Goal: Task Accomplishment & Management: Use online tool/utility

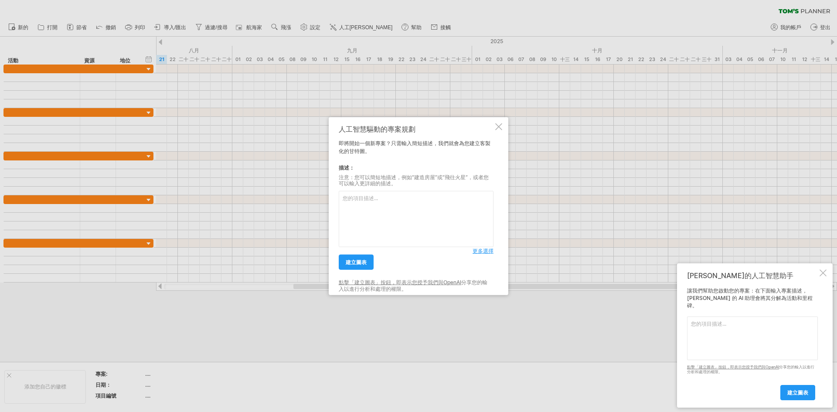
click at [403, 205] on textarea at bounding box center [416, 219] width 155 height 56
paste textarea "04 品牌推動計畫排程表_12個月"
drag, startPoint x: 353, startPoint y: 201, endPoint x: 323, endPoint y: 198, distance: 30.3
click at [323, 198] on div "嘗試造訪 [DOMAIN_NAME] 再次連接... 0% 清除過濾器 新的" at bounding box center [418, 206] width 837 height 412
drag, startPoint x: 419, startPoint y: 201, endPoint x: 397, endPoint y: 202, distance: 22.3
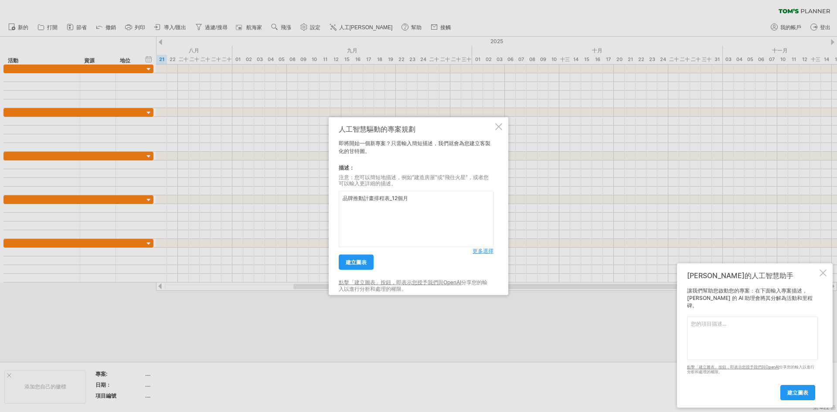
click at [397, 202] on textarea "品牌推動計畫排程表_12個月" at bounding box center [416, 219] width 155 height 56
click at [362, 262] on font "建立圖表" at bounding box center [356, 262] width 21 height 7
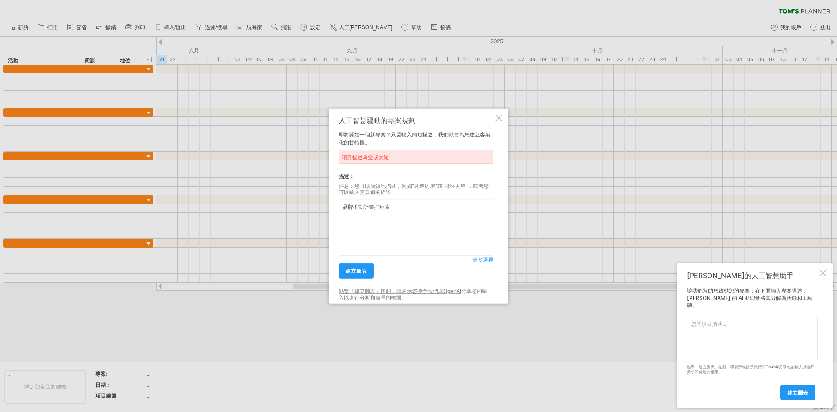
click at [415, 210] on textarea "品牌推動計畫排程表" at bounding box center [416, 228] width 155 height 56
drag, startPoint x: 415, startPoint y: 210, endPoint x: 334, endPoint y: 212, distance: 80.2
click at [334, 212] on div "人工智慧驅動的專案規劃 即將開始一個新專案？只需輸入簡短描述，我們就會為您建立客製化的甘特圖。 項目描述為空或太短 描述： 注意：您可以簡短地描述，例如“建造…" at bounding box center [419, 206] width 180 height 196
click at [433, 212] on textarea "品牌推動計畫排程表" at bounding box center [416, 228] width 155 height 56
drag, startPoint x: 432, startPoint y: 211, endPoint x: 318, endPoint y: 208, distance: 114.3
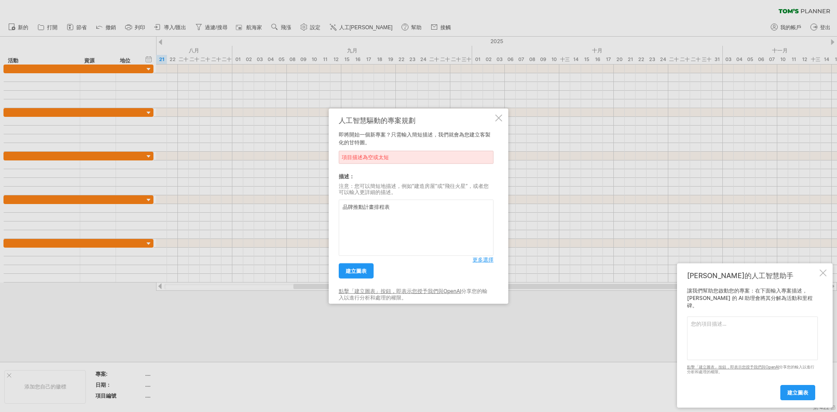
click at [318, 208] on div "嘗試造訪 [DOMAIN_NAME] 再次連接... 0% 清除過濾器 新的" at bounding box center [418, 206] width 837 height 412
paste textarea "Loremi dolors a 15-conse Adipi elits doeiusm temp incid "utlabo". Etd magnaal e…"
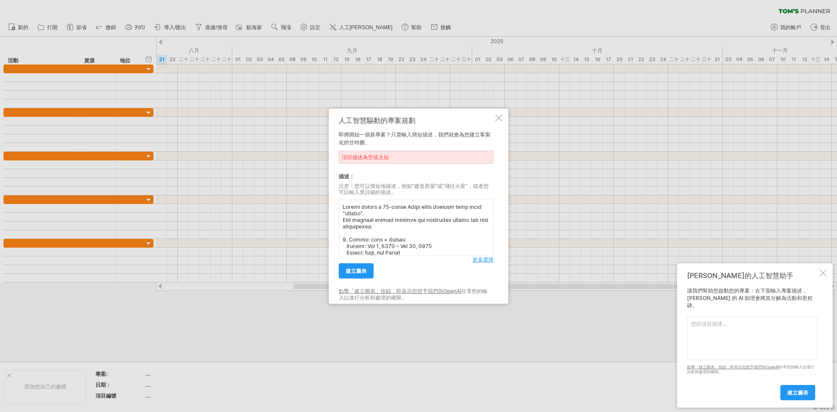
scroll to position [217, 0]
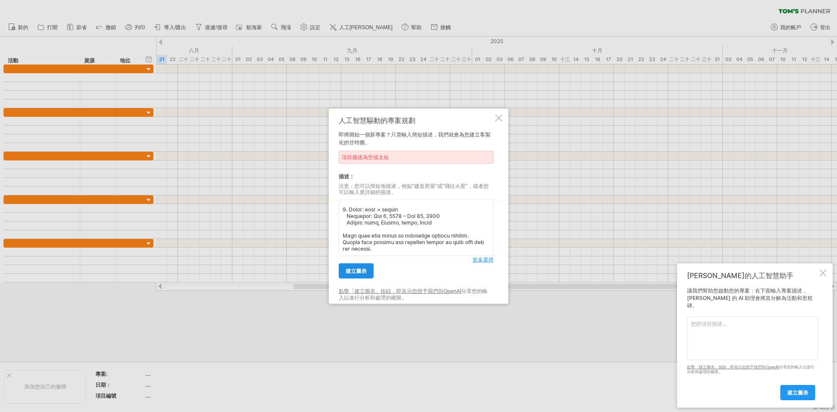
type textarea "Please create a 12-month Gantt chart project plan named "品牌推動計畫". The project s…"
click at [371, 272] on link "建立圖表" at bounding box center [356, 270] width 35 height 15
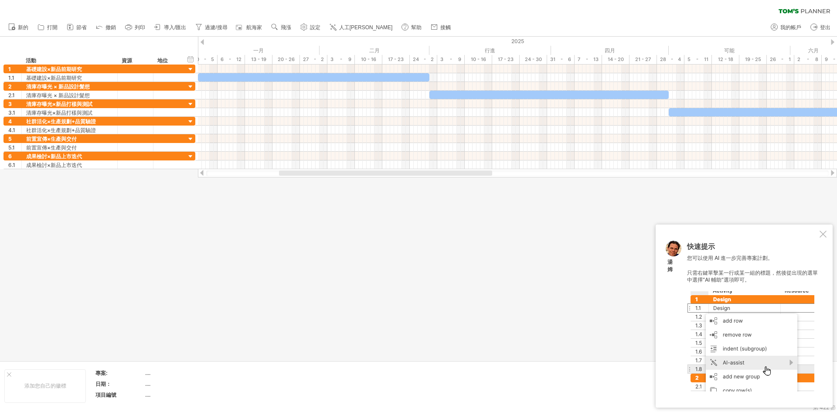
click at [823, 235] on div at bounding box center [823, 234] width 7 height 7
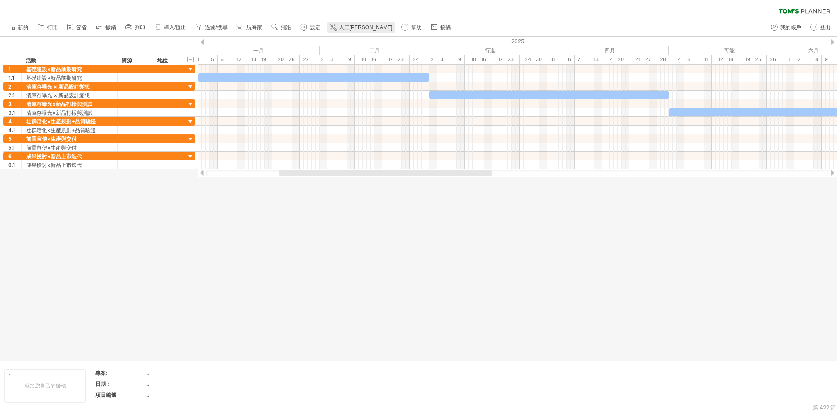
click at [382, 30] on font "人工[PERSON_NAME]" at bounding box center [366, 27] width 54 height 6
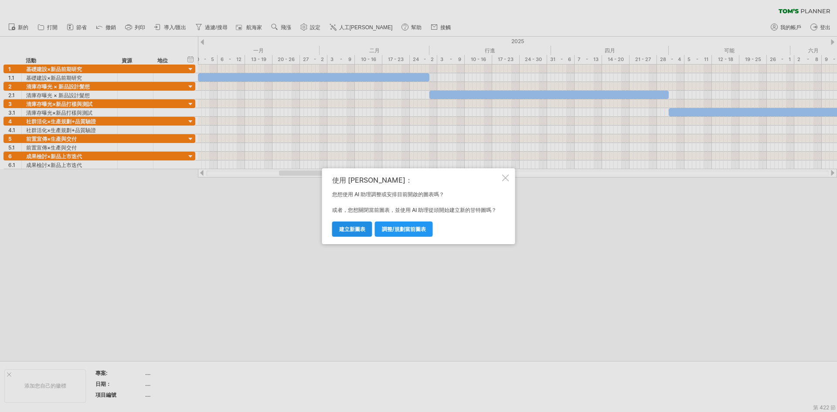
click at [365, 232] on font "建立新圖表" at bounding box center [352, 229] width 26 height 7
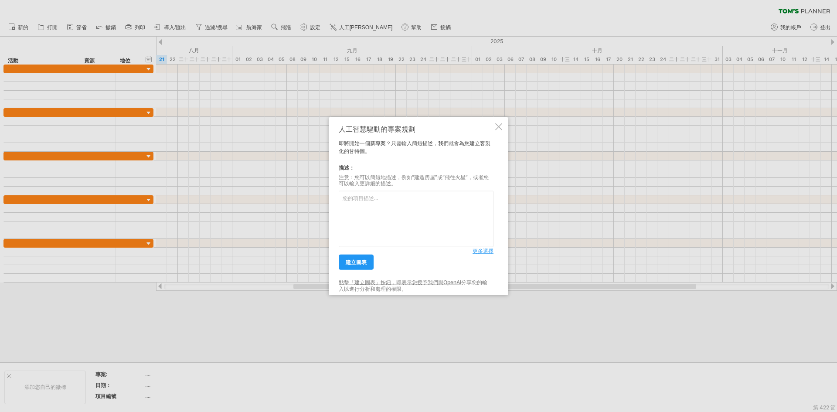
click at [487, 252] on font "更多選擇" at bounding box center [483, 251] width 21 height 7
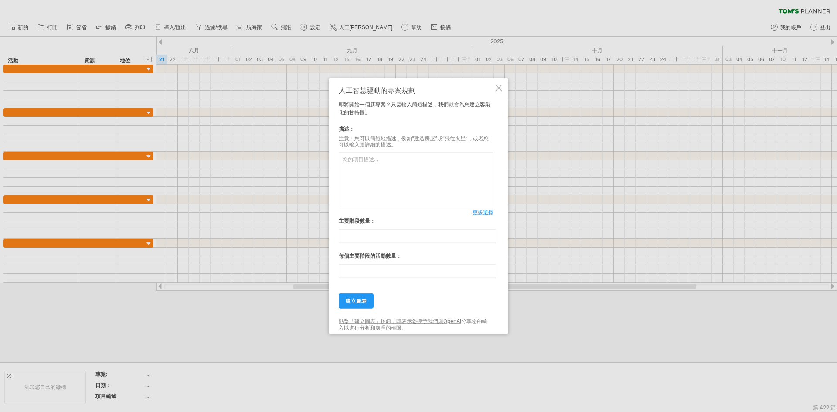
click at [501, 86] on div at bounding box center [498, 87] width 7 height 7
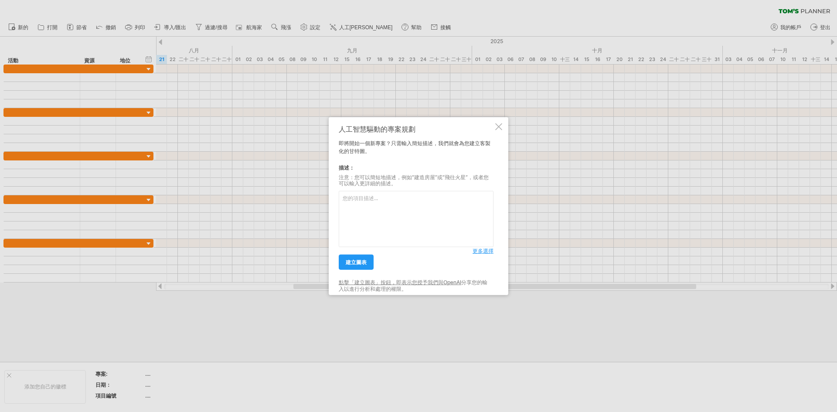
click at [395, 207] on textarea at bounding box center [416, 219] width 155 height 56
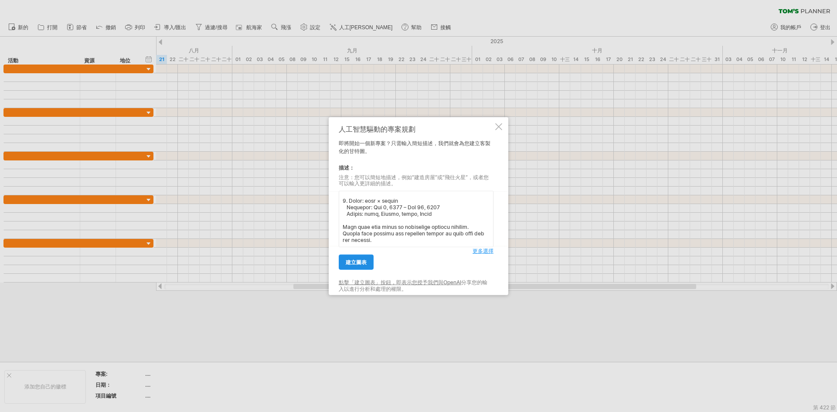
type textarea "Loremi dolors a 15-conse Adipi elits doeiusm temp incid "utlabo". Etd magnaal e…"
click at [367, 262] on font "建立圖表" at bounding box center [356, 262] width 21 height 7
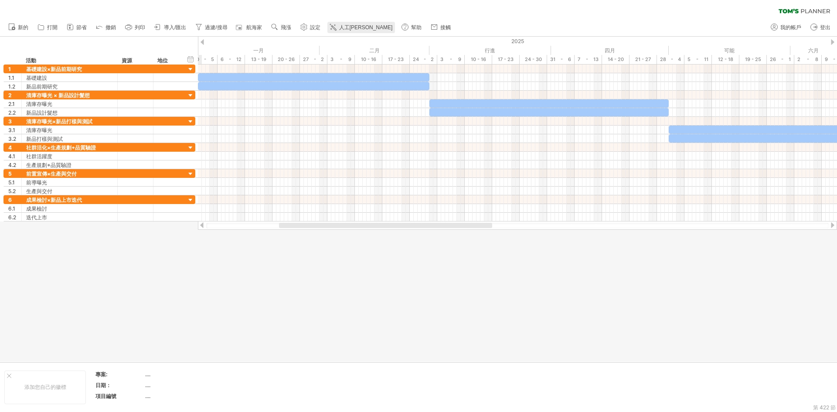
click at [388, 29] on font "人工[PERSON_NAME]" at bounding box center [366, 27] width 54 height 6
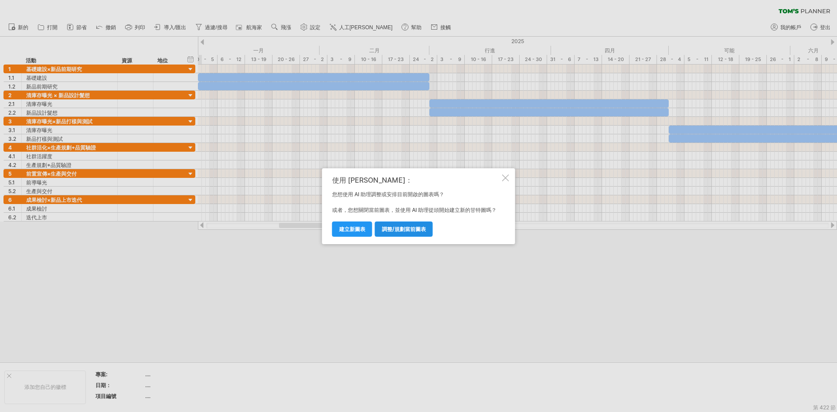
click at [391, 232] on font "調整/規劃當前圖表" at bounding box center [404, 229] width 44 height 7
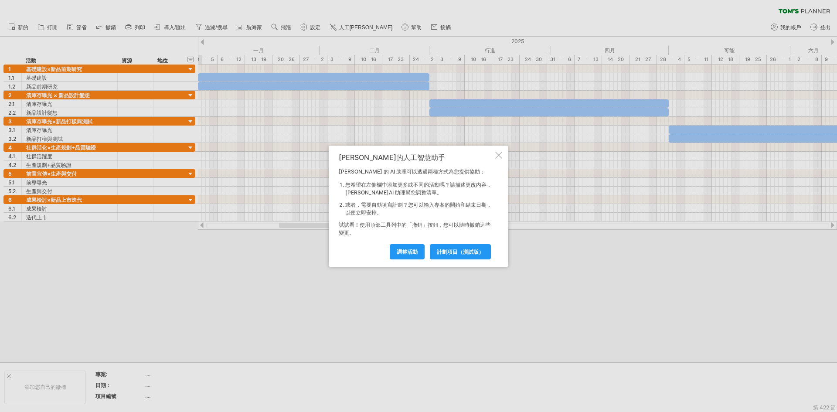
click at [500, 154] on div at bounding box center [498, 155] width 7 height 7
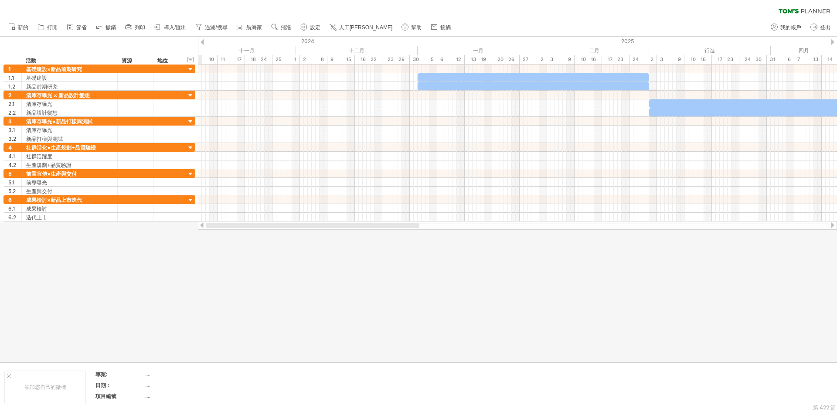
drag, startPoint x: 486, startPoint y: 225, endPoint x: 324, endPoint y: 225, distance: 162.2
click at [324, 225] on div at bounding box center [312, 225] width 213 height 5
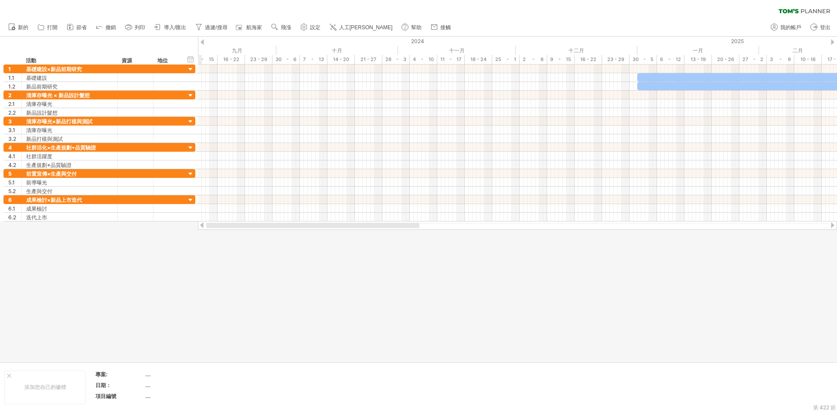
drag, startPoint x: 313, startPoint y: 223, endPoint x: 221, endPoint y: 232, distance: 92.0
click at [221, 232] on div "嘗試造訪 [DOMAIN_NAME] 再次連接... 0% 清除過濾器 新的" at bounding box center [418, 206] width 837 height 412
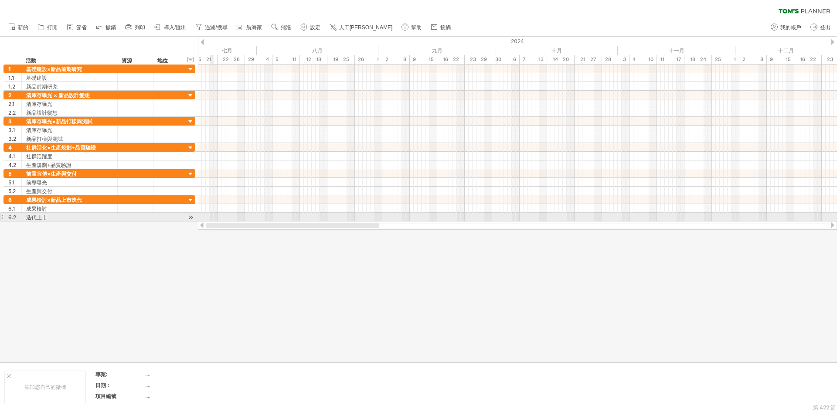
drag, startPoint x: 329, startPoint y: 225, endPoint x: 213, endPoint y: 215, distance: 116.0
click at [213, 215] on div "嘗試造訪 [DOMAIN_NAME] 再次連接... 0% 清除過濾器 新的" at bounding box center [418, 206] width 837 height 412
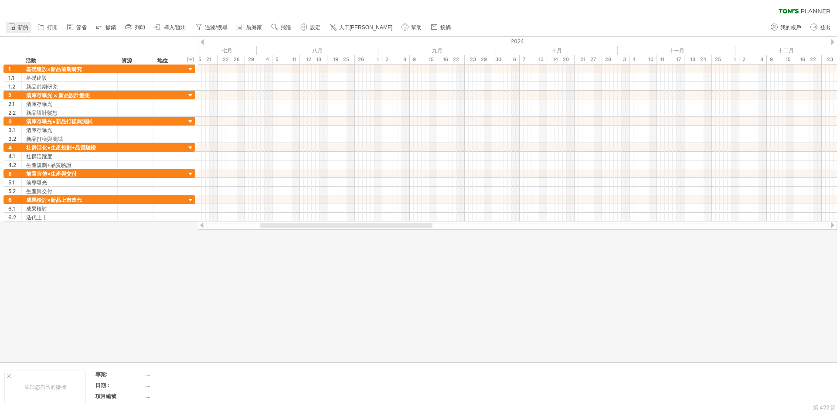
click at [17, 27] on link "新的" at bounding box center [18, 27] width 25 height 11
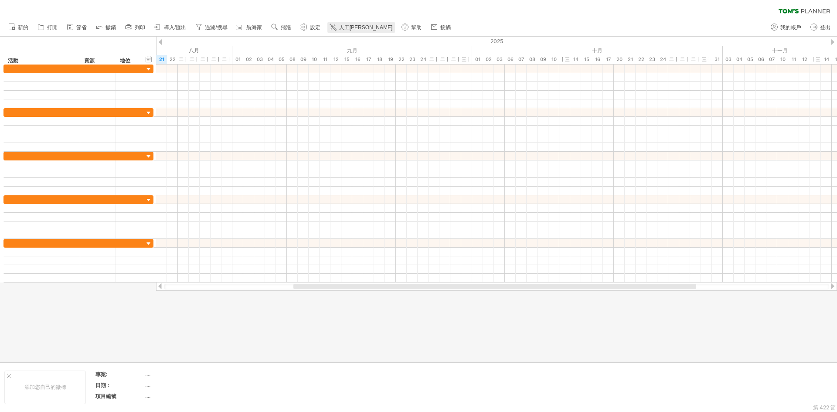
click at [382, 27] on font "人工[PERSON_NAME]" at bounding box center [366, 27] width 54 height 6
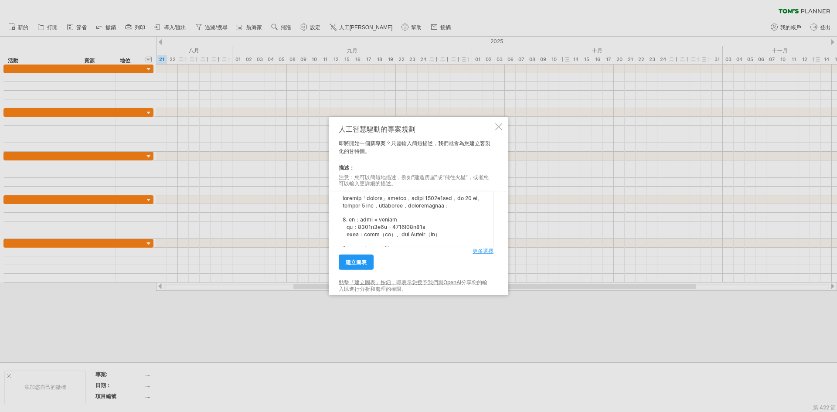
scroll to position [269, 0]
type textarea "loremip「dolors」ametco，adipi 4397e7sed，do 80 ei。 tempor 3 inc，utlaboree，dolorema…"
click at [362, 265] on font "建立圖表" at bounding box center [356, 262] width 21 height 7
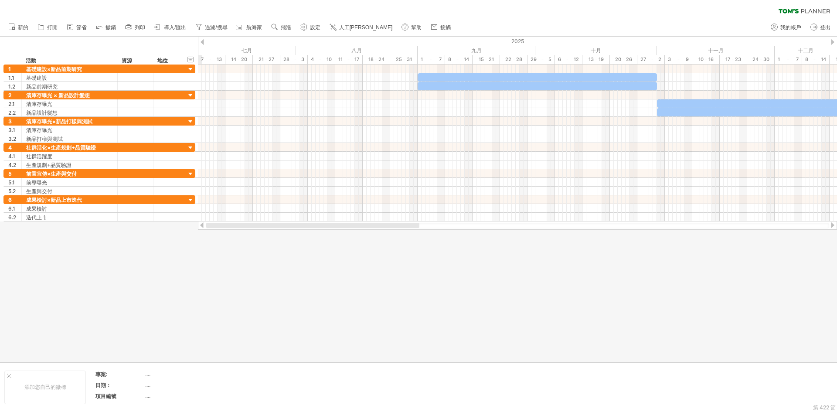
drag, startPoint x: 471, startPoint y: 227, endPoint x: 336, endPoint y: 228, distance: 135.2
click at [336, 228] on div at bounding box center [312, 225] width 213 height 5
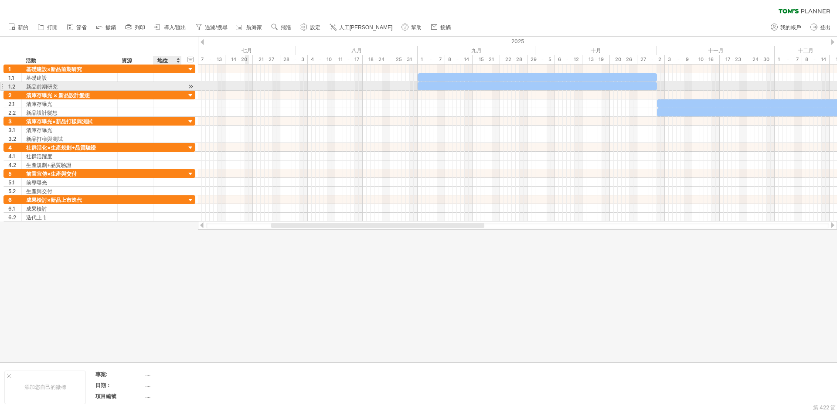
click at [190, 86] on div at bounding box center [191, 86] width 8 height 9
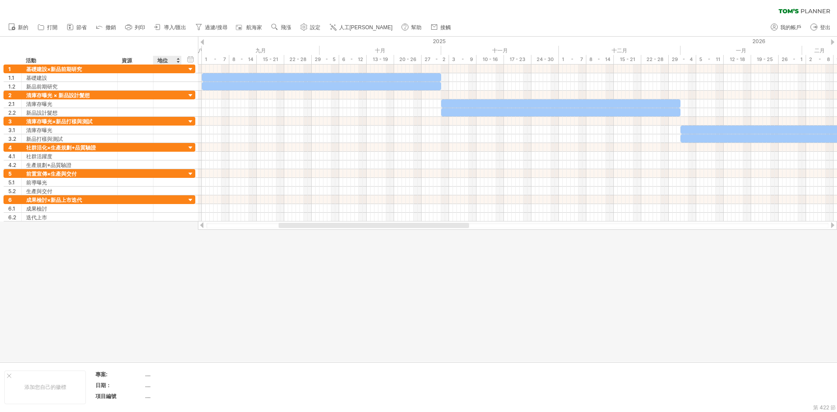
click at [177, 57] on div at bounding box center [177, 60] width 3 height 9
click at [162, 56] on div "地位" at bounding box center [166, 60] width 19 height 9
click at [190, 61] on div "隱藏開始/結束/持續時間 顯示開始/結束/持續時間" at bounding box center [191, 58] width 8 height 9
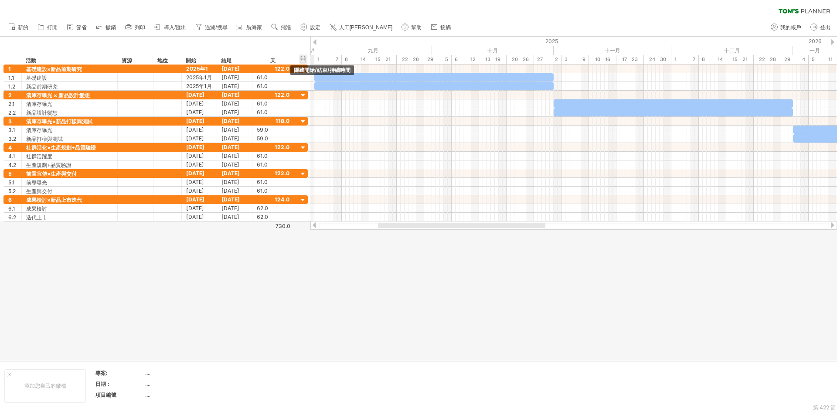
click at [306, 58] on div "隱藏開始/結束/持續時間 顯示開始/結束/持續時間" at bounding box center [303, 58] width 8 height 9
